Goal: Task Accomplishment & Management: Use online tool/utility

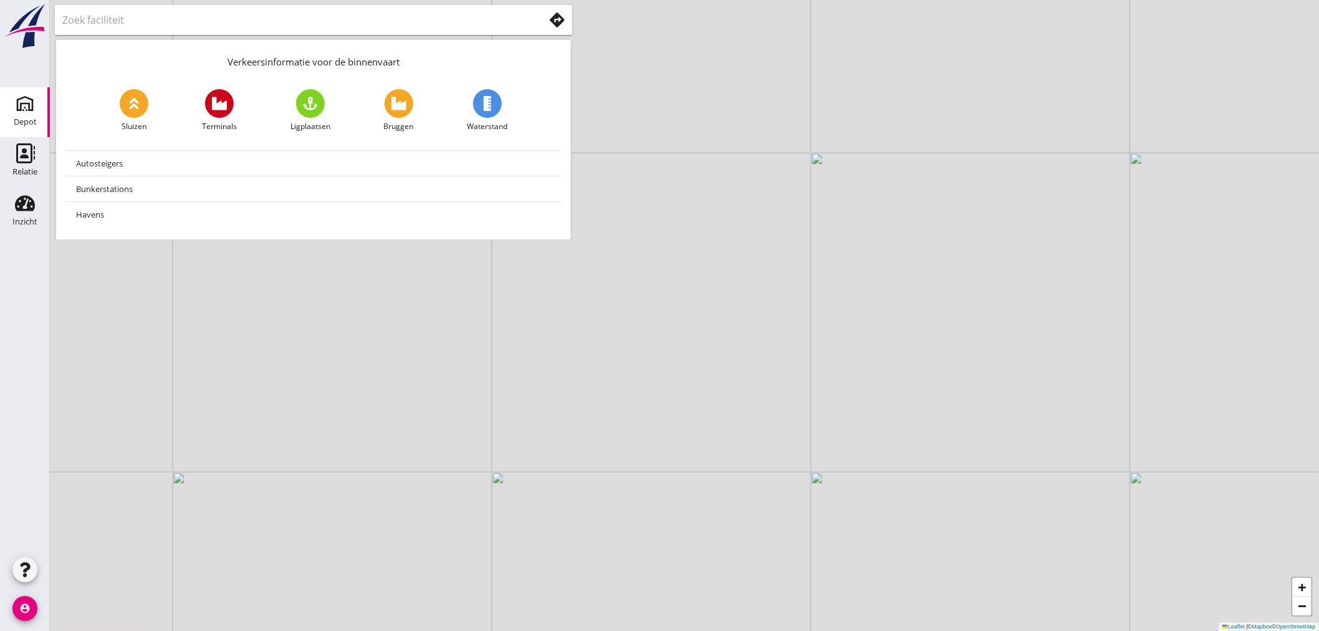
click at [19, 103] on icon "Depot" at bounding box center [25, 103] width 20 height 20
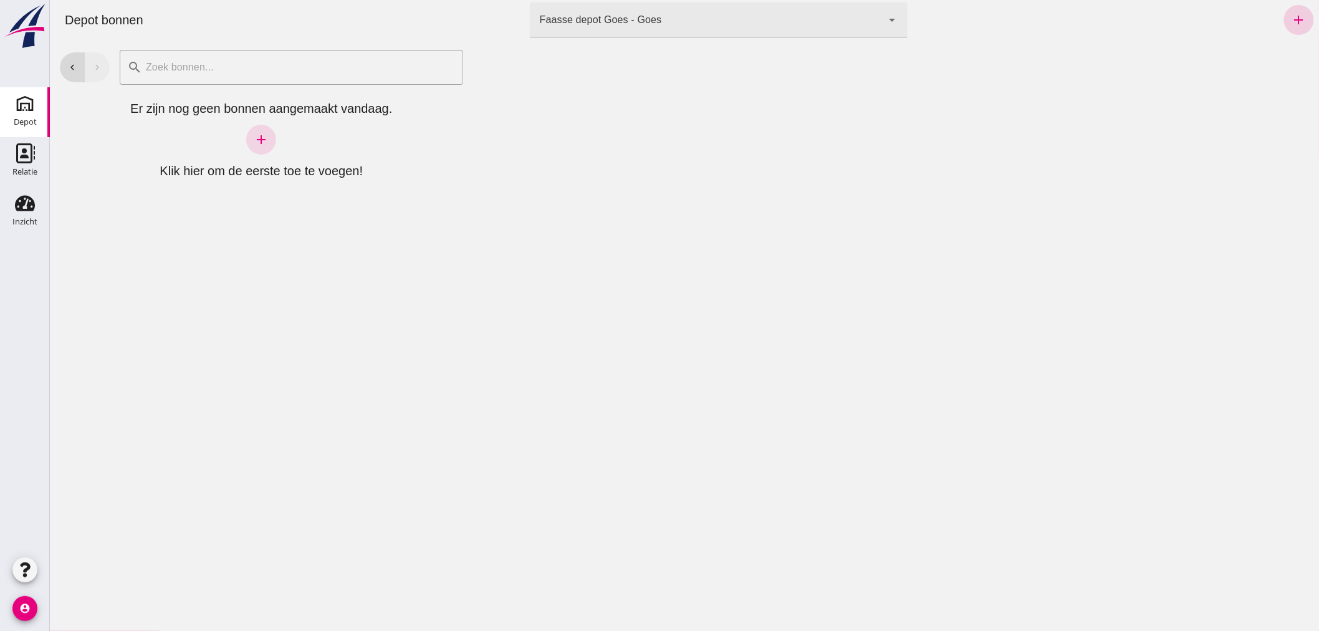
click at [1291, 16] on icon "add" at bounding box center [1298, 19] width 15 height 15
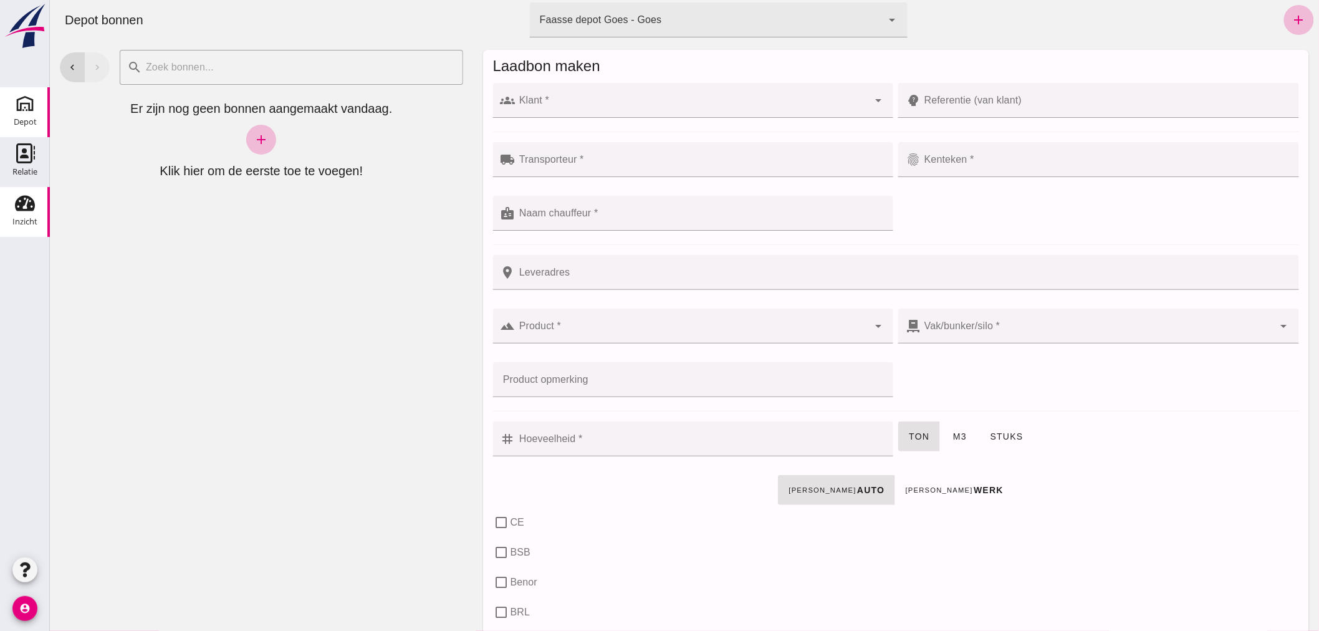
click at [22, 209] on use at bounding box center [25, 204] width 20 height 16
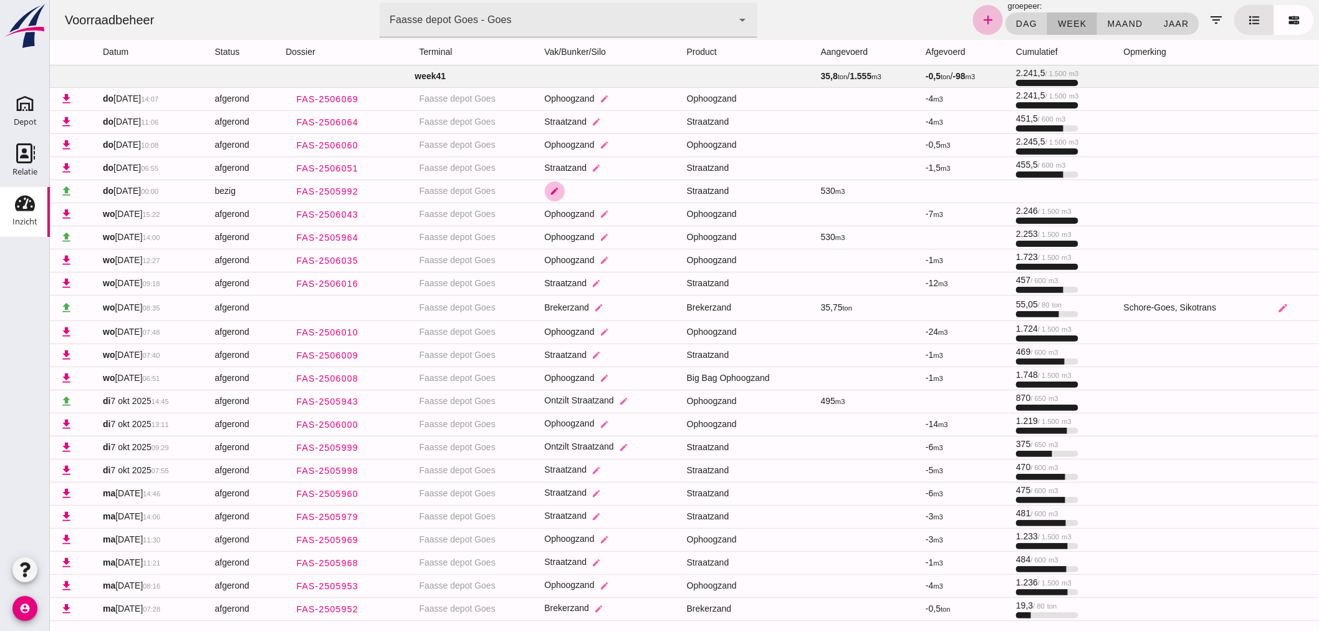
click at [546, 184] on button "edit" at bounding box center [554, 191] width 20 height 20
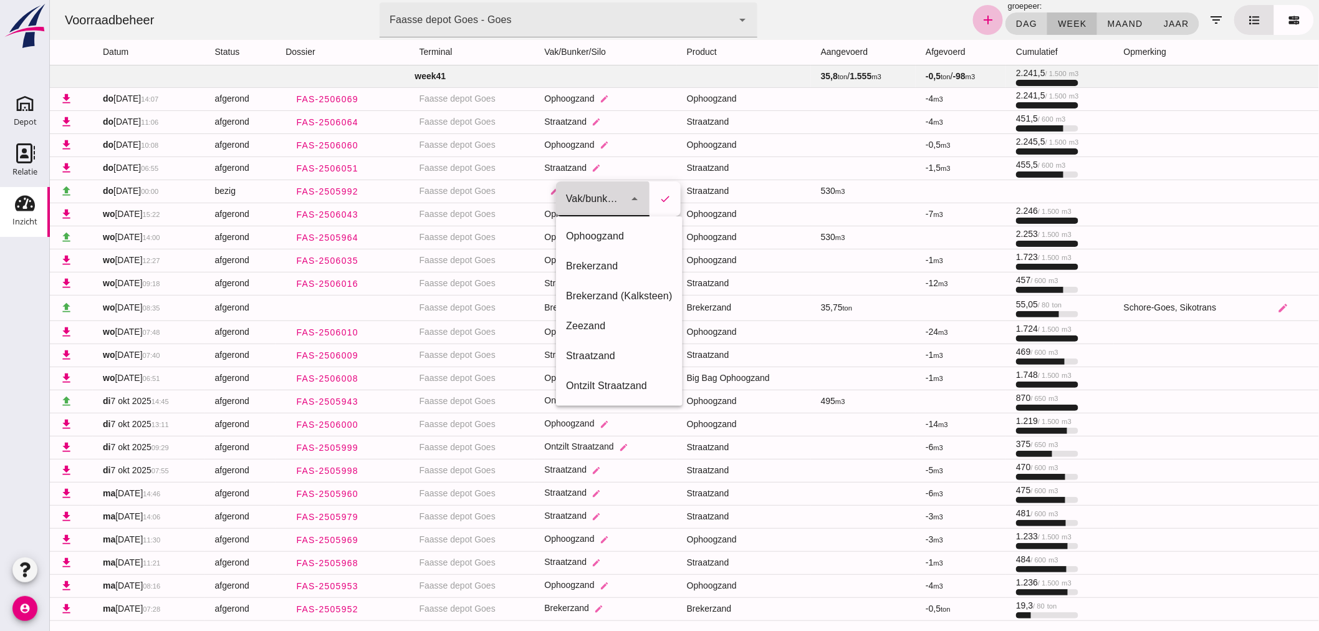
click at [633, 194] on icon "arrow_drop_down" at bounding box center [633, 198] width 15 height 15
click at [594, 351] on div "Straatzand" at bounding box center [618, 355] width 107 height 15
type input "303"
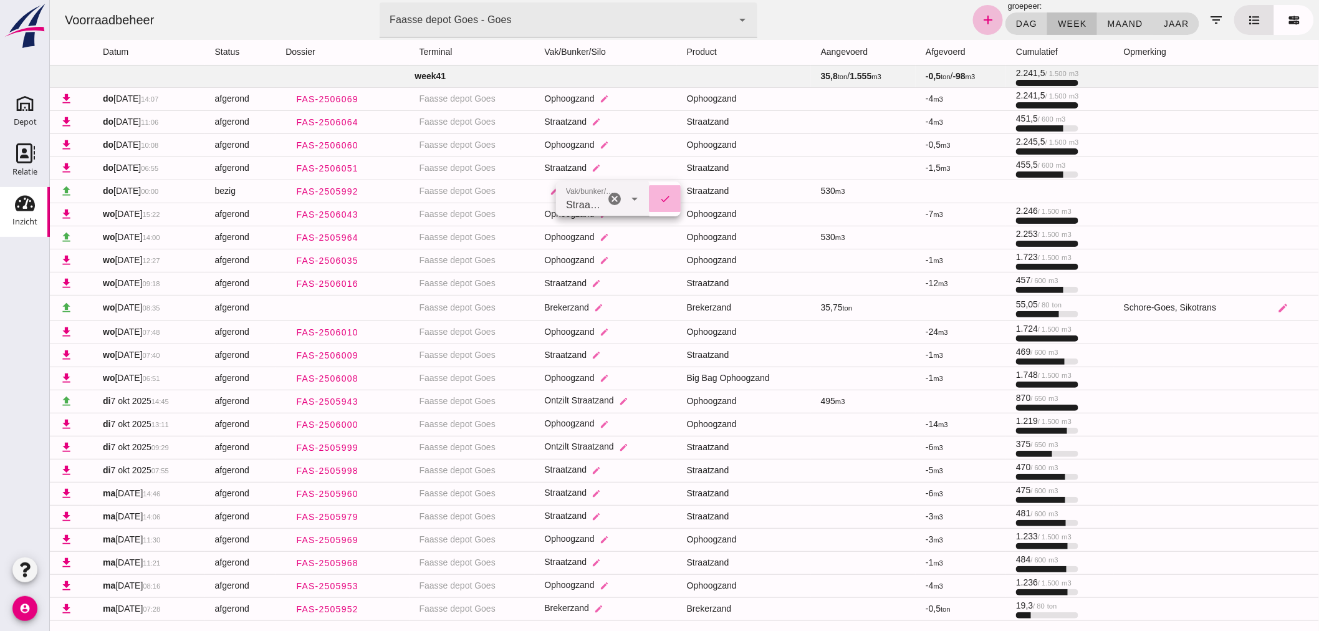
click at [662, 191] on button "check" at bounding box center [664, 199] width 31 height 26
click at [21, 109] on use at bounding box center [25, 103] width 20 height 20
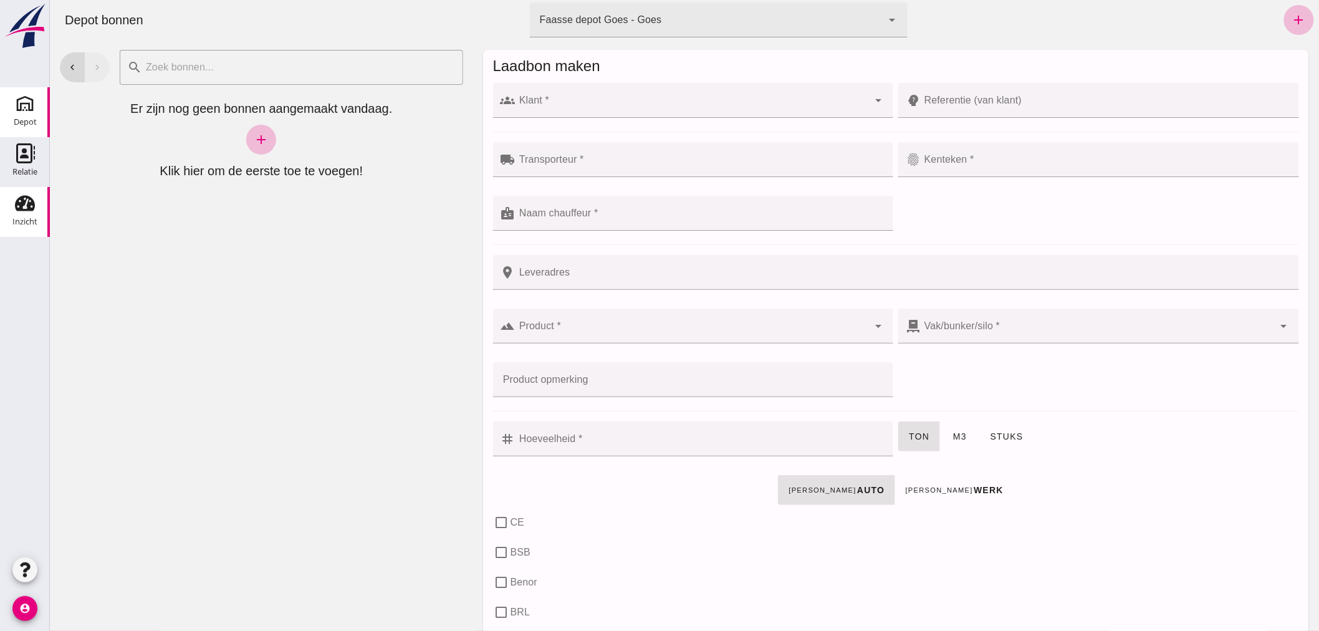
click at [27, 214] on div "Inzicht" at bounding box center [24, 221] width 25 height 17
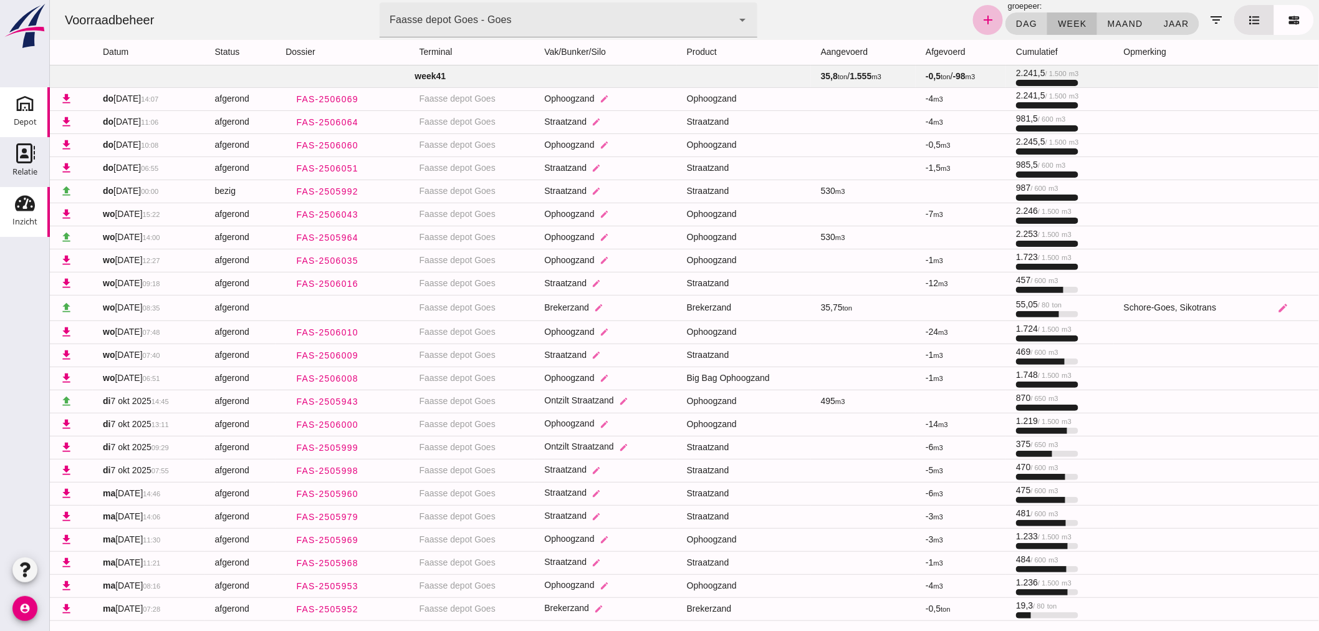
click at [22, 107] on icon "Depot" at bounding box center [25, 103] width 20 height 20
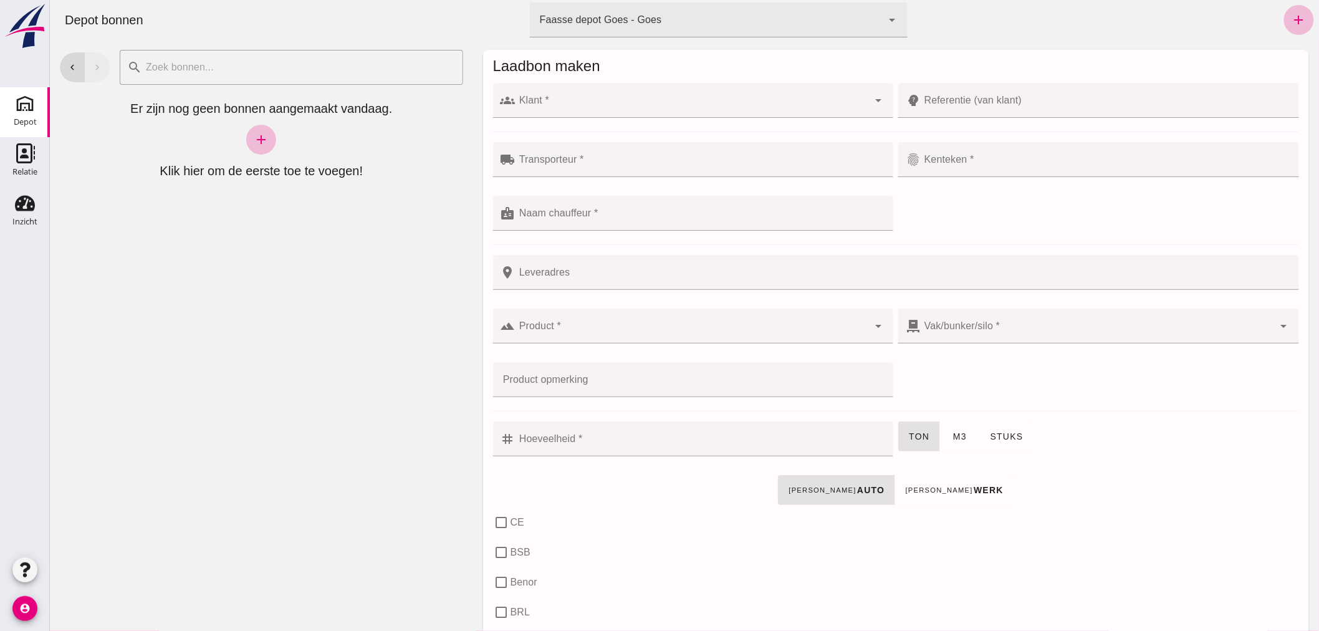
click at [1103, 537] on div "check_box_outline_blank BSB" at bounding box center [895, 552] width 811 height 30
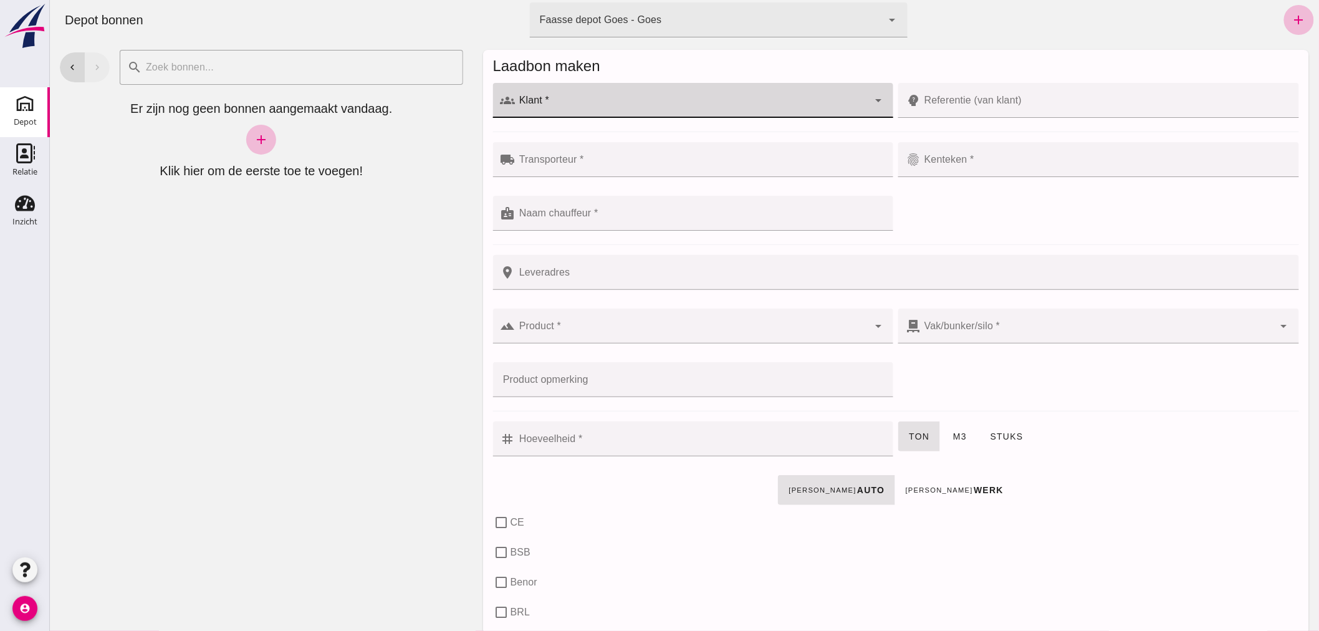
click at [551, 100] on input "Klant *" at bounding box center [691, 106] width 353 height 15
type input "p"
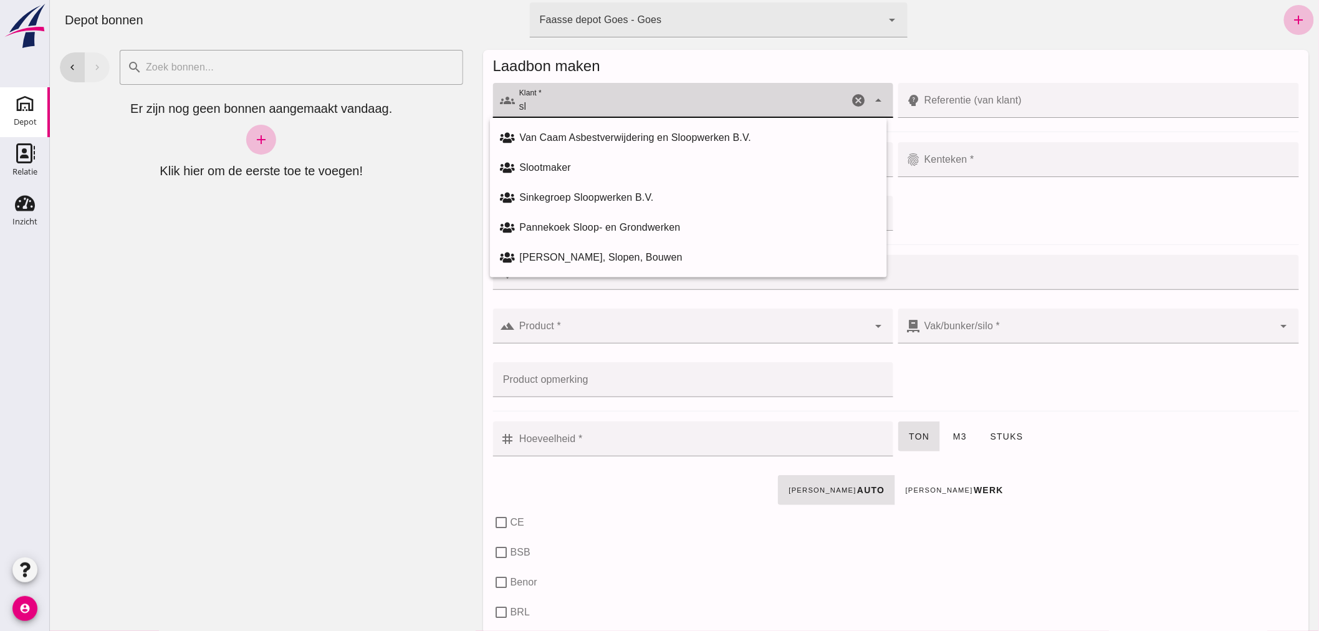
type input "s"
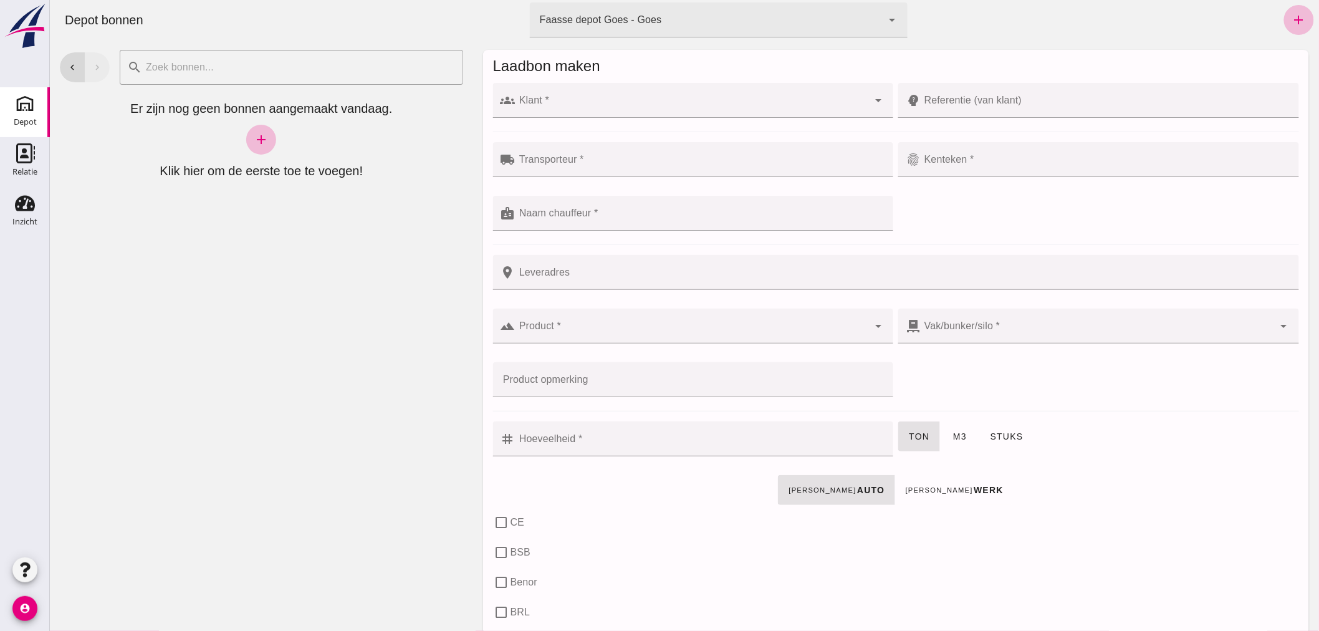
click at [414, 351] on div "chevron_left chevron_right search cancel Er zijn nog geen bonnen aangemaakt van…" at bounding box center [260, 335] width 423 height 591
click at [594, 103] on input "Klant *" at bounding box center [691, 106] width 353 height 15
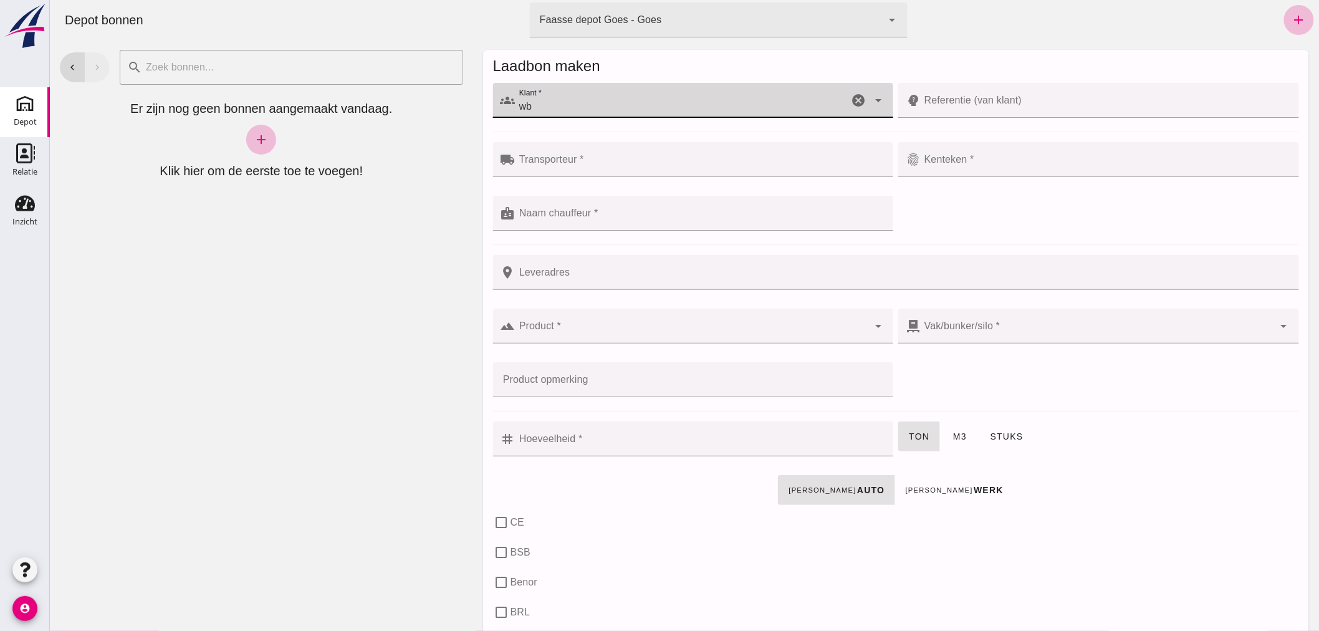
type input "w"
type input "W"
